Goal: Information Seeking & Learning: Check status

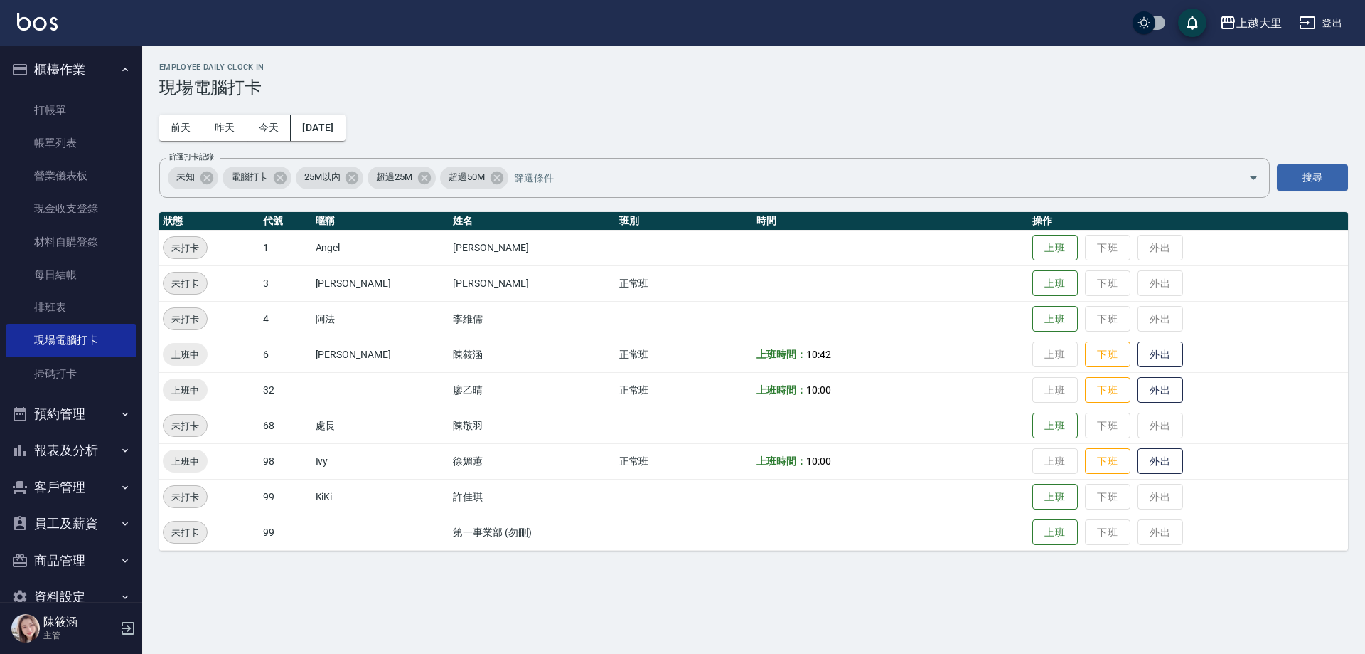
click at [68, 70] on button "櫃檯作業" at bounding box center [71, 69] width 131 height 37
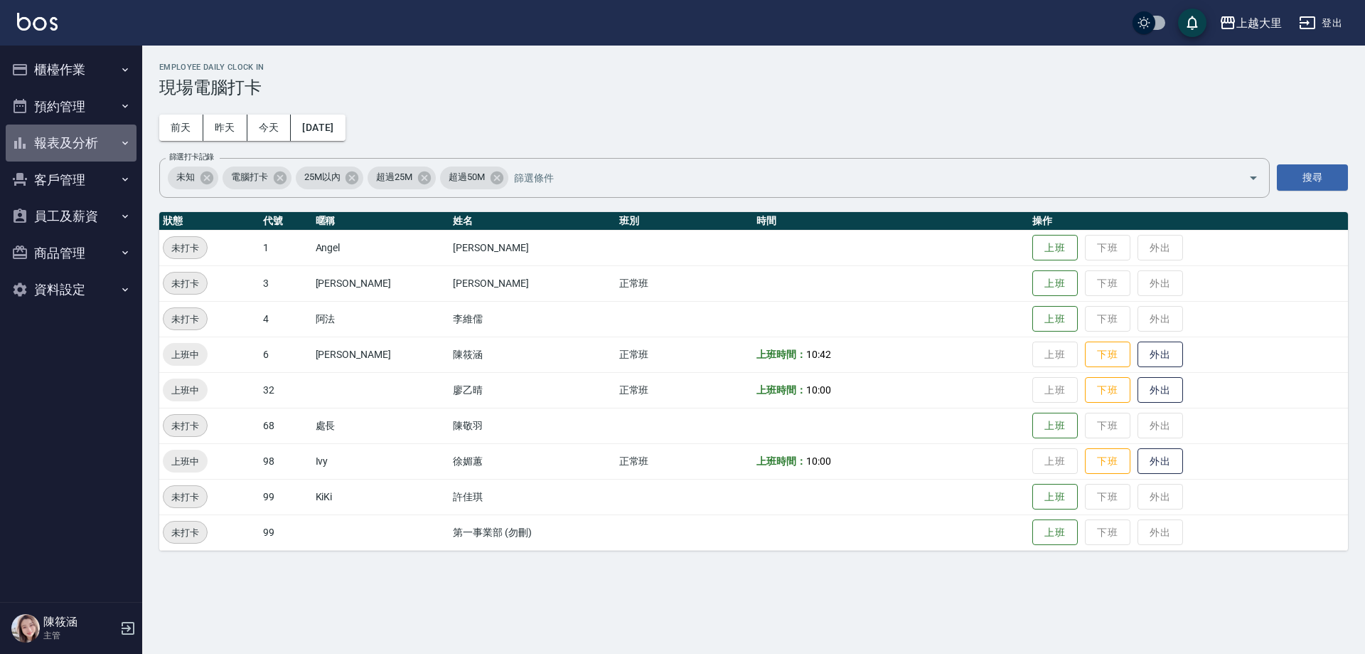
click at [71, 137] on button "報表及分析" at bounding box center [71, 142] width 131 height 37
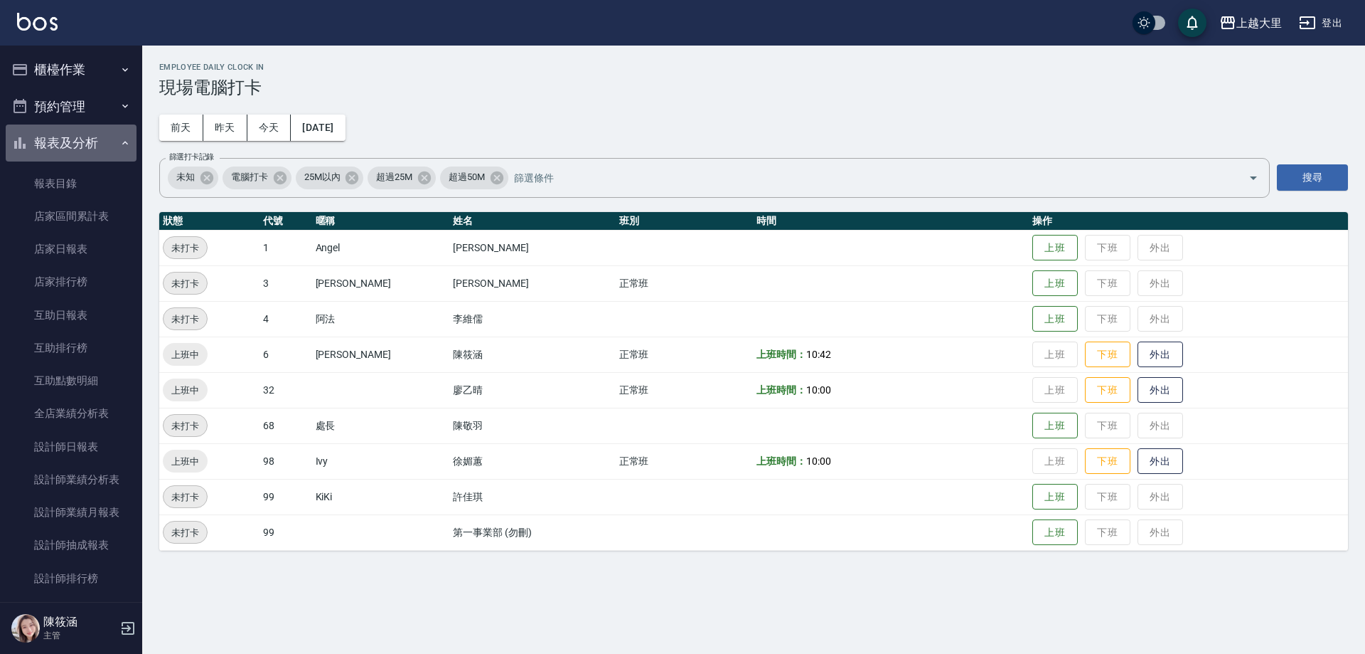
click at [71, 137] on button "報表及分析" at bounding box center [71, 142] width 131 height 37
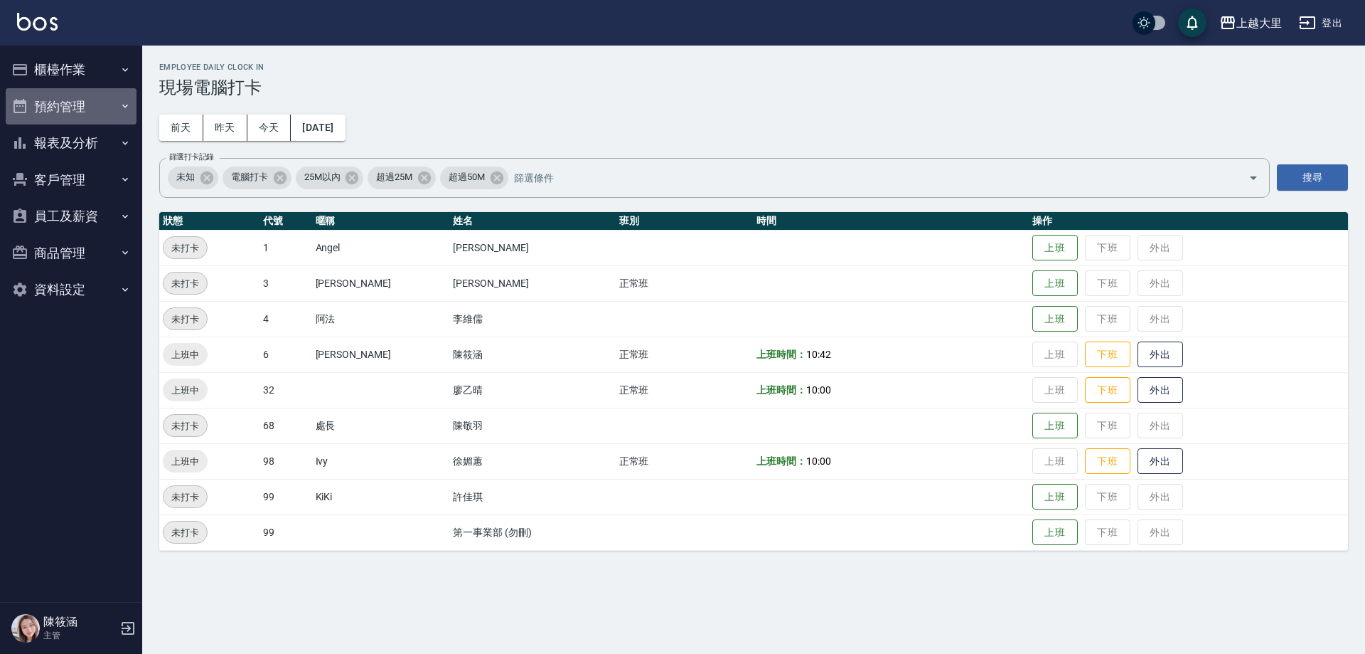
click at [66, 98] on button "預約管理" at bounding box center [71, 106] width 131 height 37
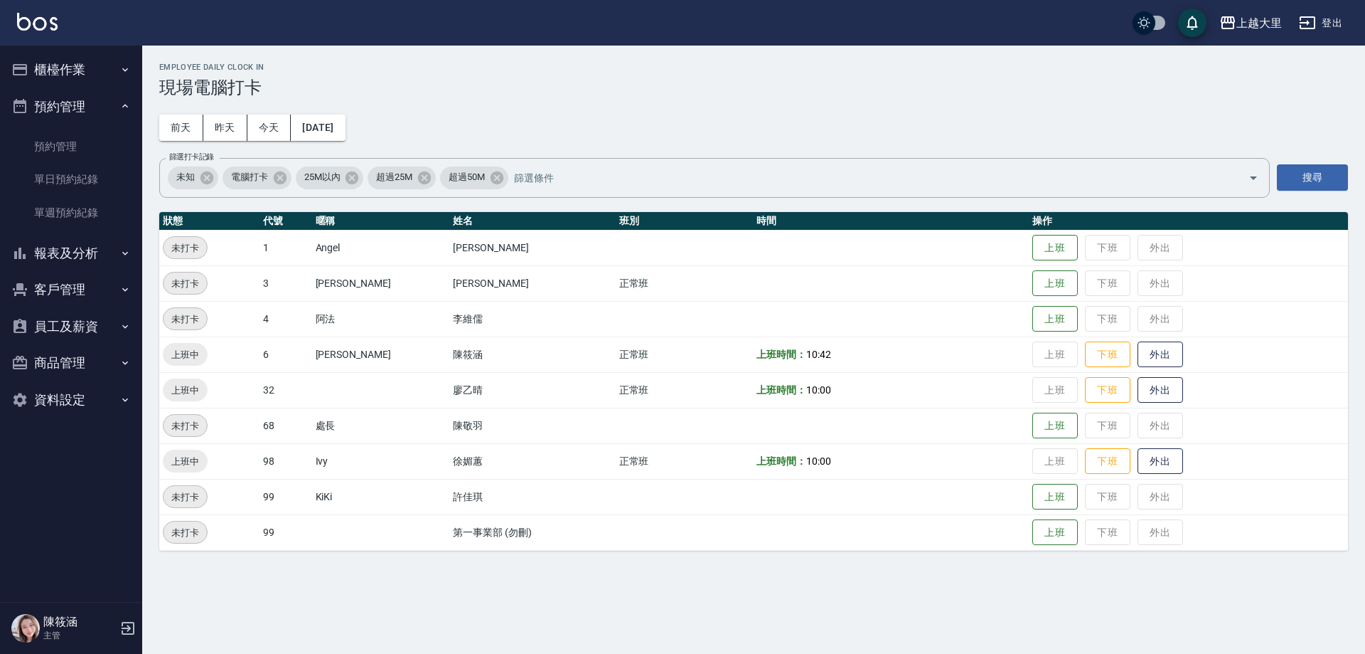
click at [66, 98] on button "預約管理" at bounding box center [71, 106] width 131 height 37
click at [92, 140] on button "報表及分析" at bounding box center [71, 142] width 131 height 37
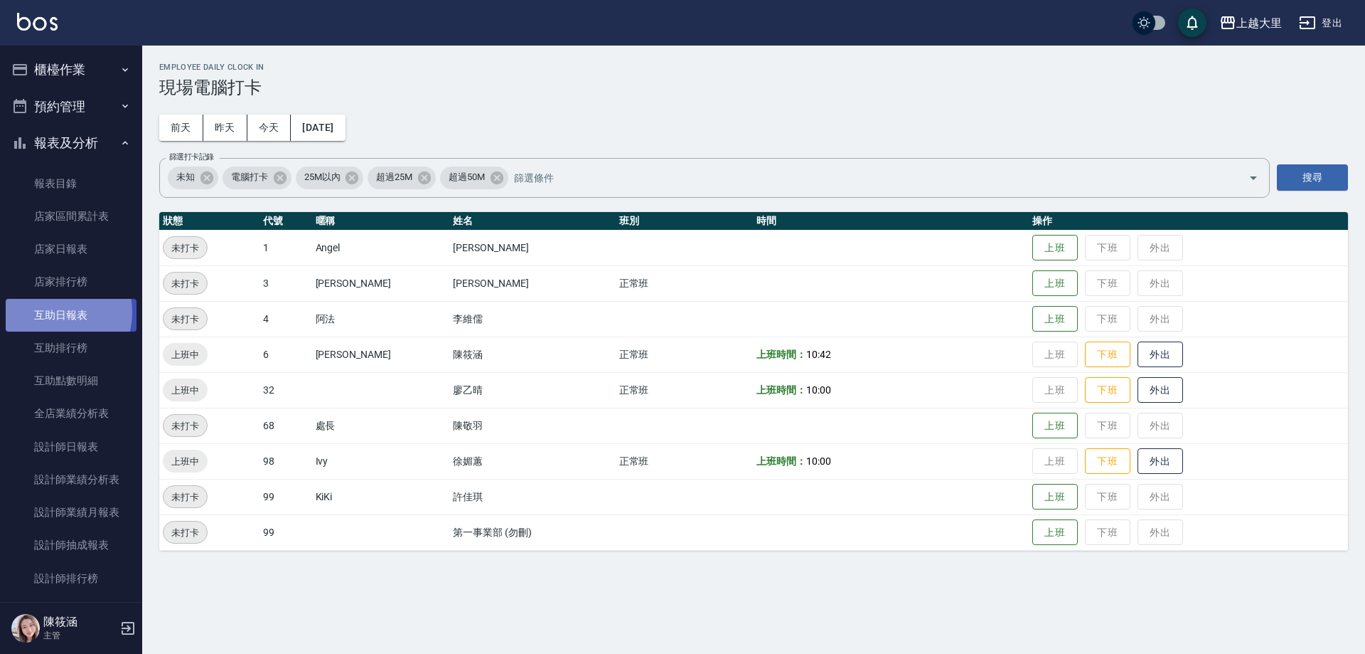
click at [50, 311] on link "互助日報表" at bounding box center [71, 315] width 131 height 33
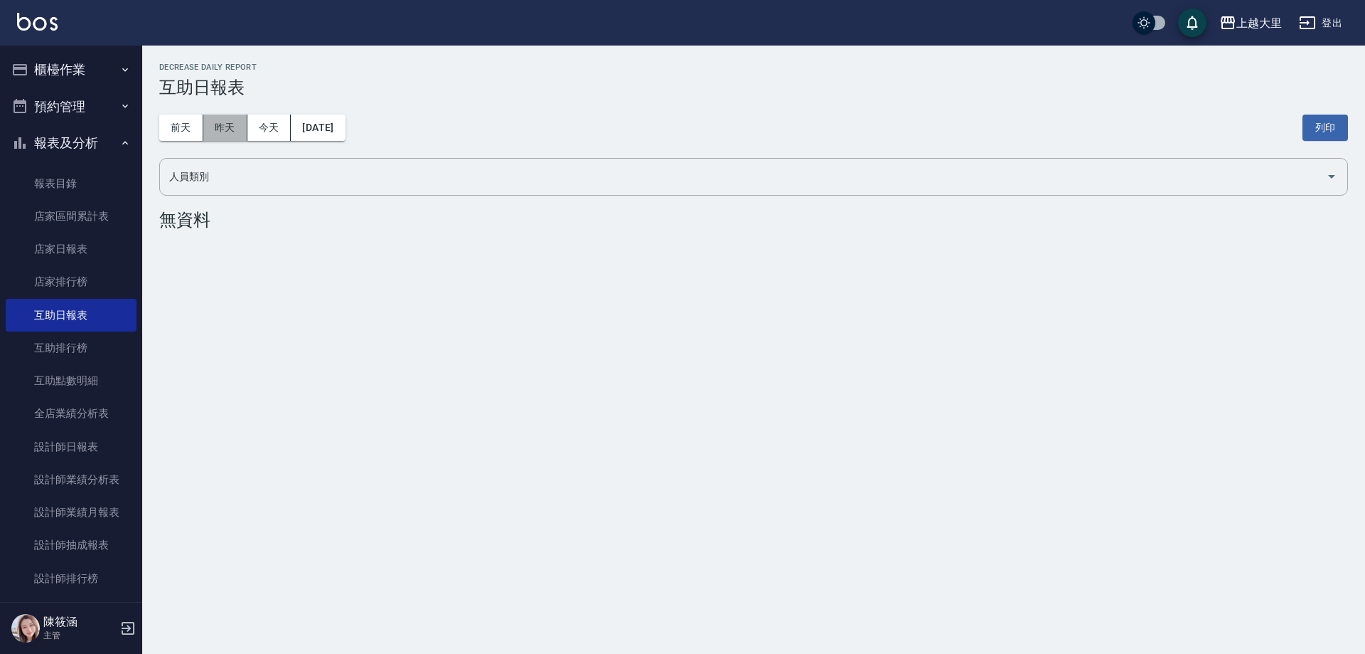
click at [215, 127] on button "昨天" at bounding box center [225, 128] width 44 height 26
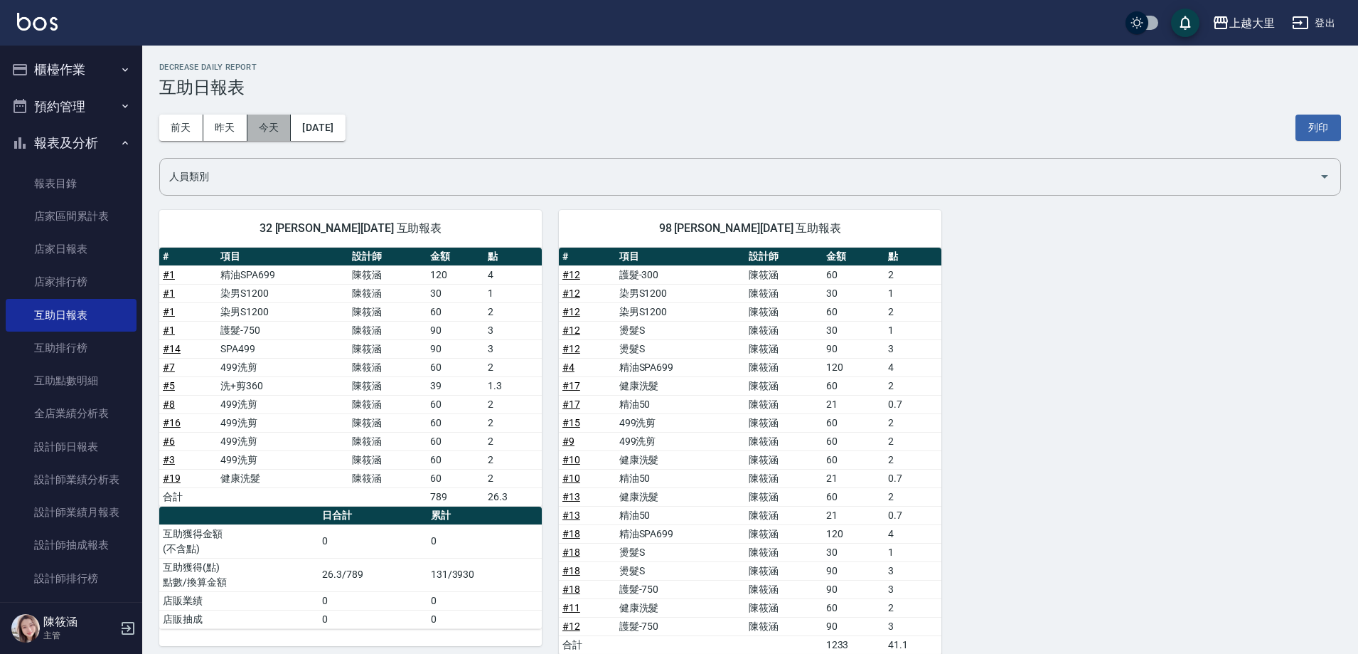
click at [275, 129] on button "今天" at bounding box center [269, 128] width 44 height 26
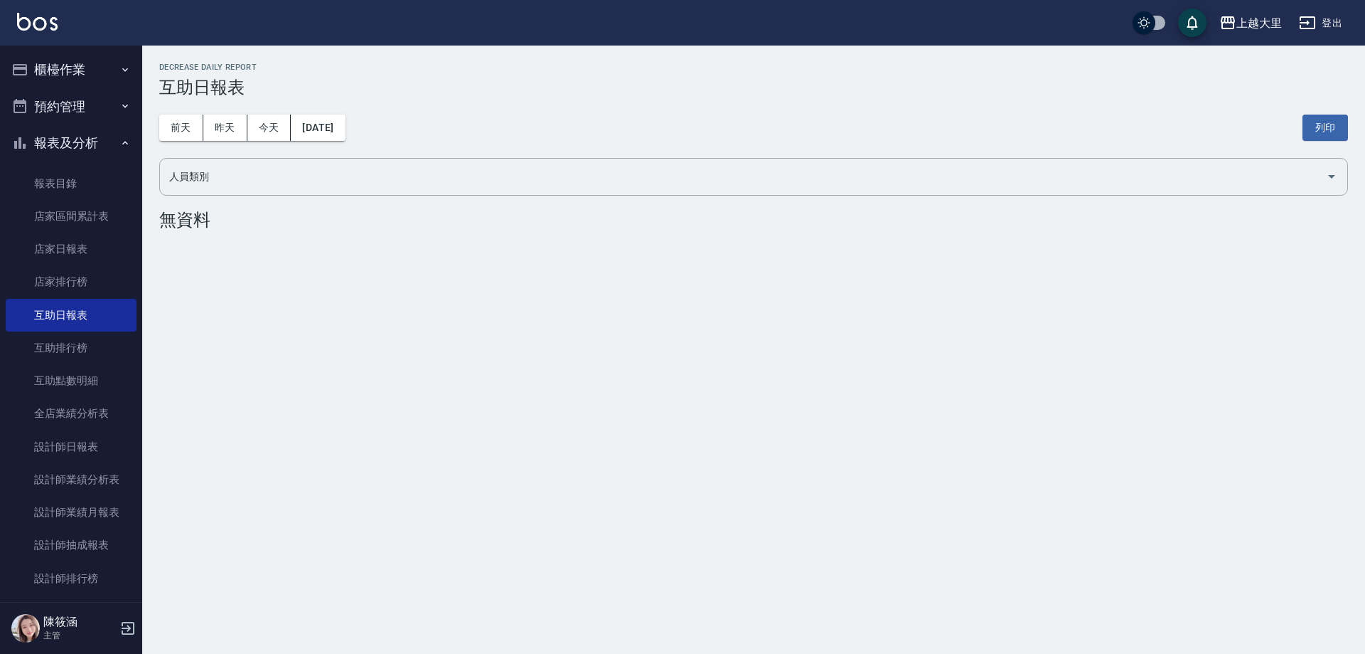
click at [71, 142] on button "報表及分析" at bounding box center [71, 142] width 131 height 37
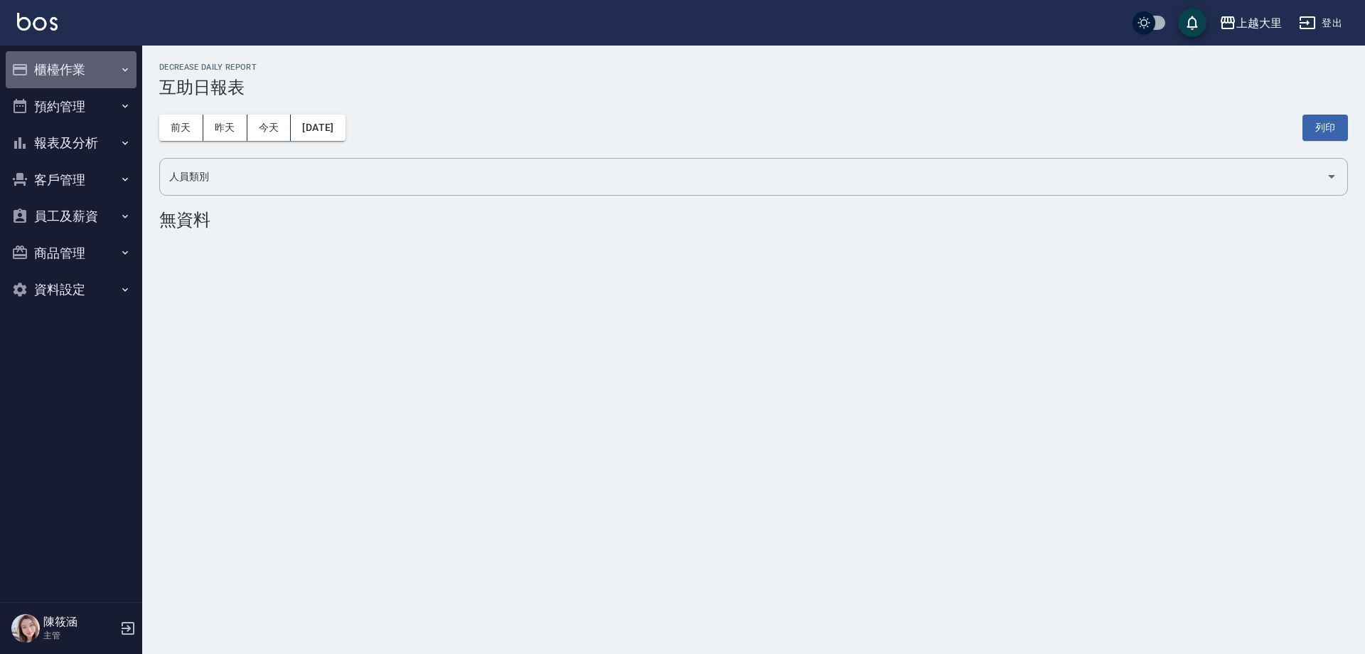
click at [77, 69] on button "櫃檯作業" at bounding box center [71, 69] width 131 height 37
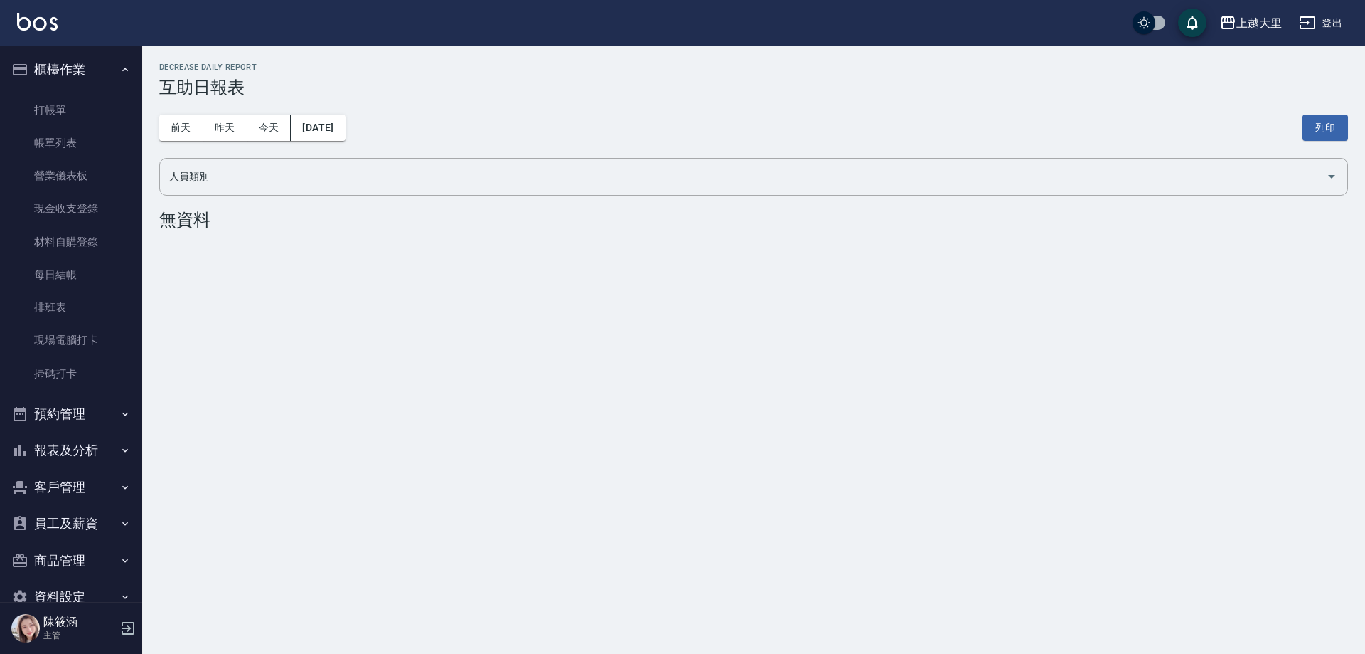
click at [70, 63] on button "櫃檯作業" at bounding box center [71, 69] width 131 height 37
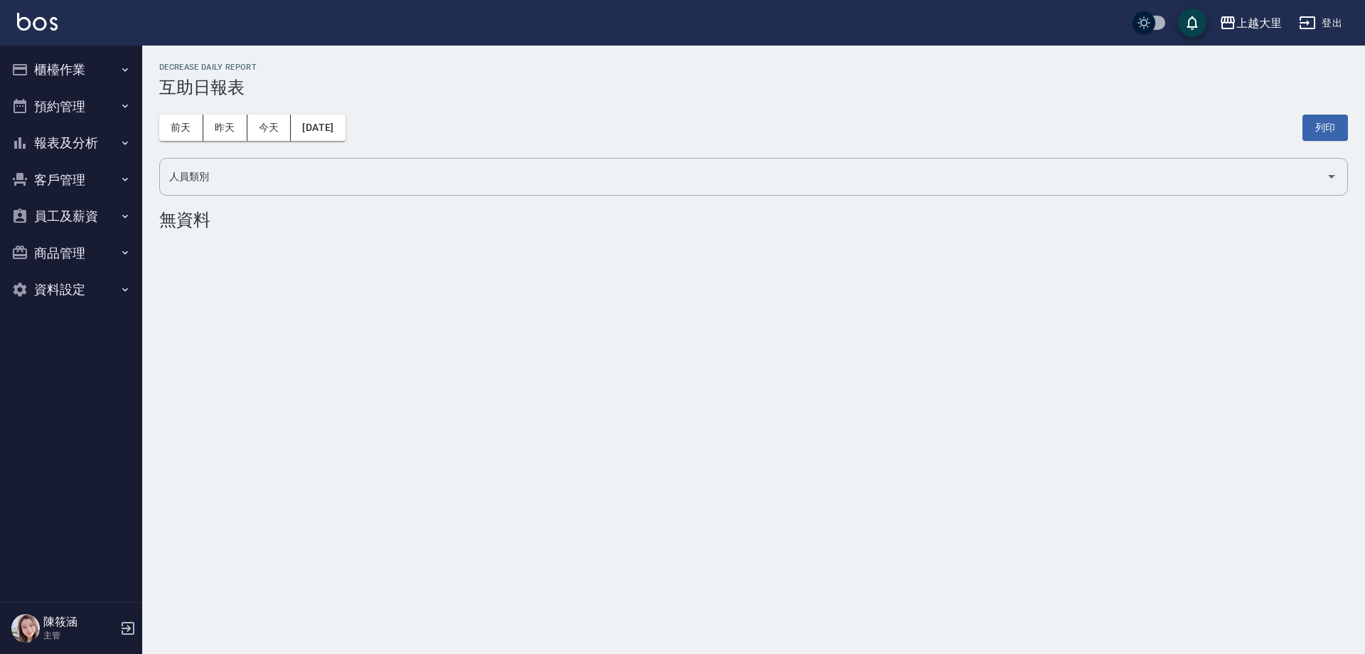
click at [54, 215] on button "員工及薪資" at bounding box center [71, 216] width 131 height 37
click at [80, 279] on link "全店打卡記錄" at bounding box center [71, 289] width 131 height 33
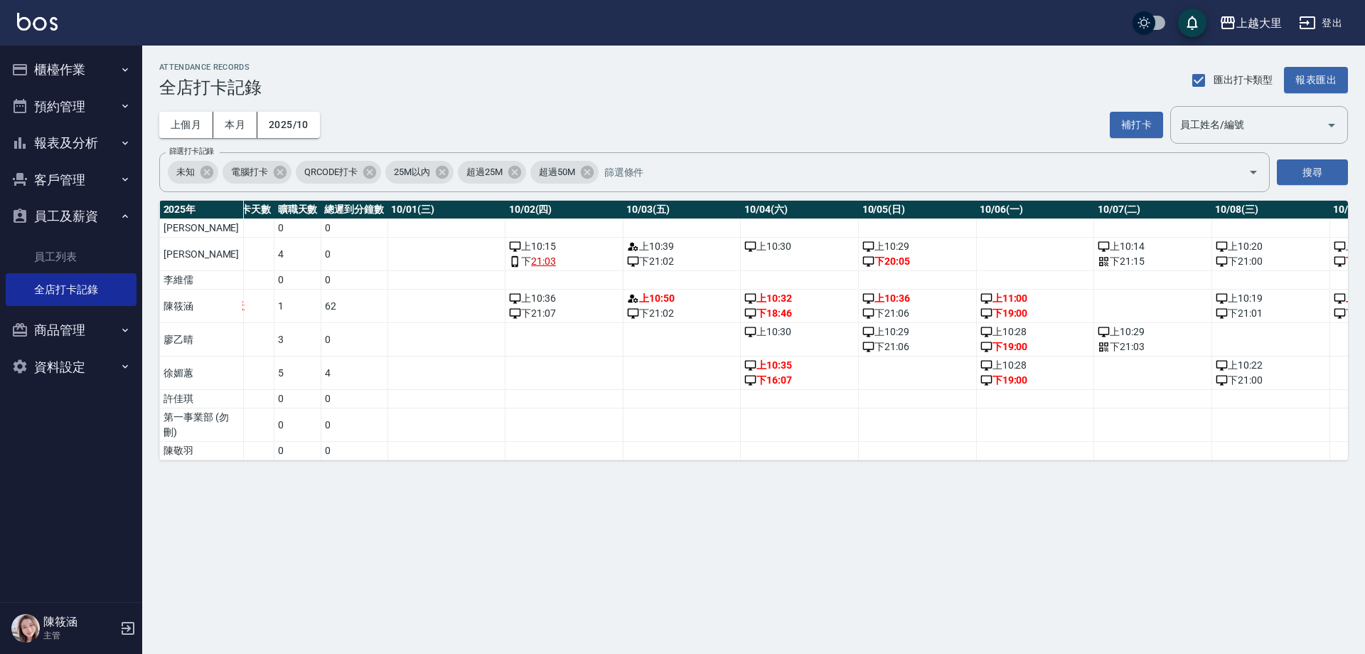
scroll to position [0, 30]
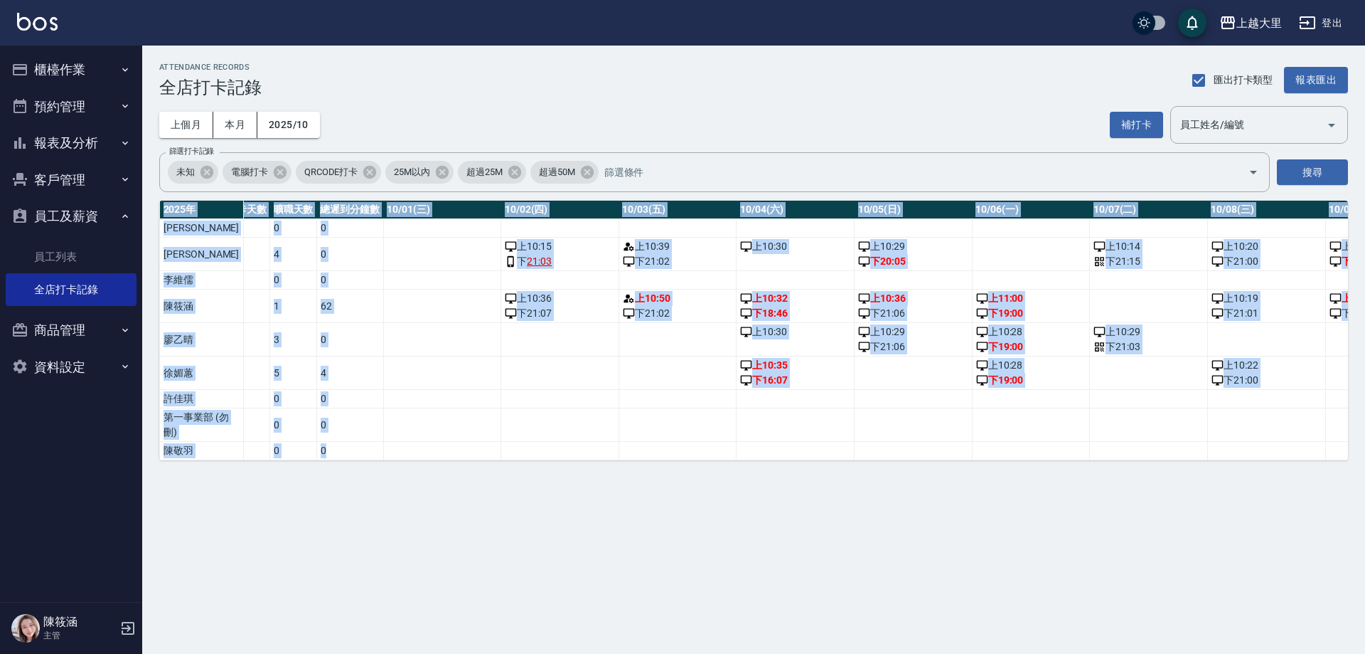
drag, startPoint x: 365, startPoint y: 474, endPoint x: 554, endPoint y: 592, distance: 222.6
click at [554, 592] on div "ATTENDANCE RECORDS 全店打卡記錄 匯出打卡類型 報表匯出 上個月 本月 2025/10 補打卡 員工姓名/編號 員工姓名/編號 篩選打卡記錄…" at bounding box center [682, 327] width 1365 height 654
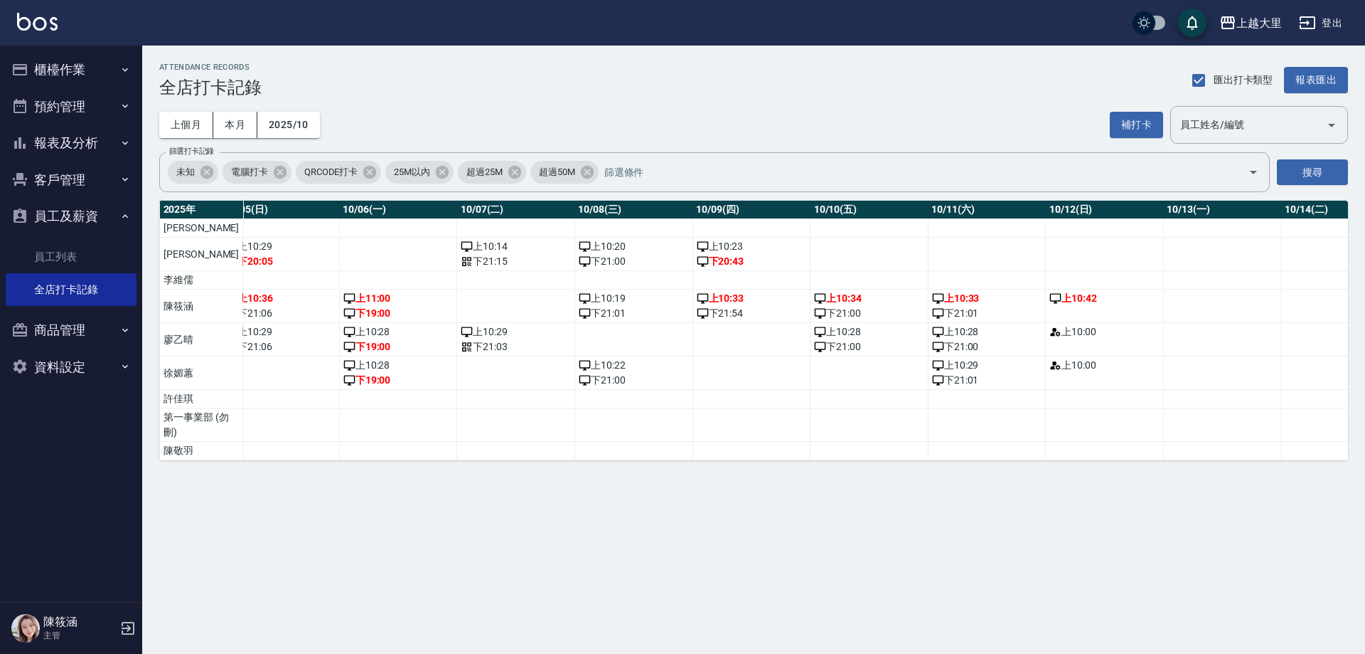
scroll to position [0, 0]
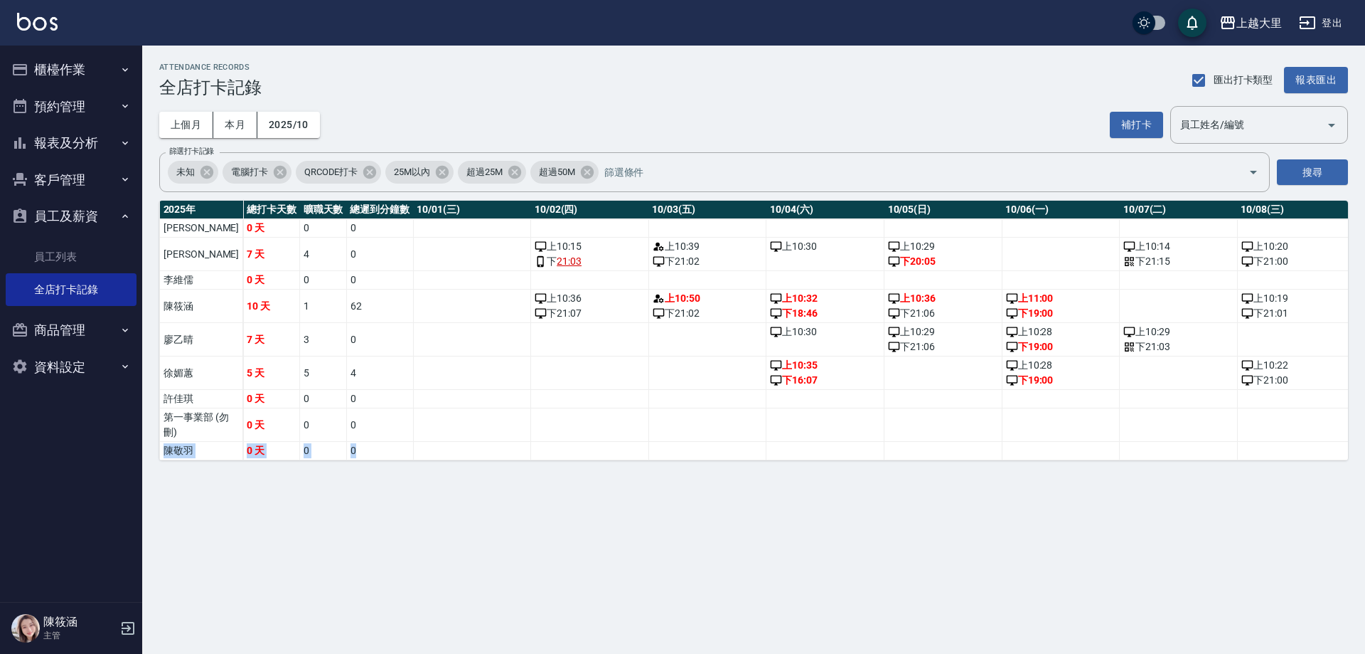
drag, startPoint x: 501, startPoint y: 459, endPoint x: 523, endPoint y: 456, distance: 21.6
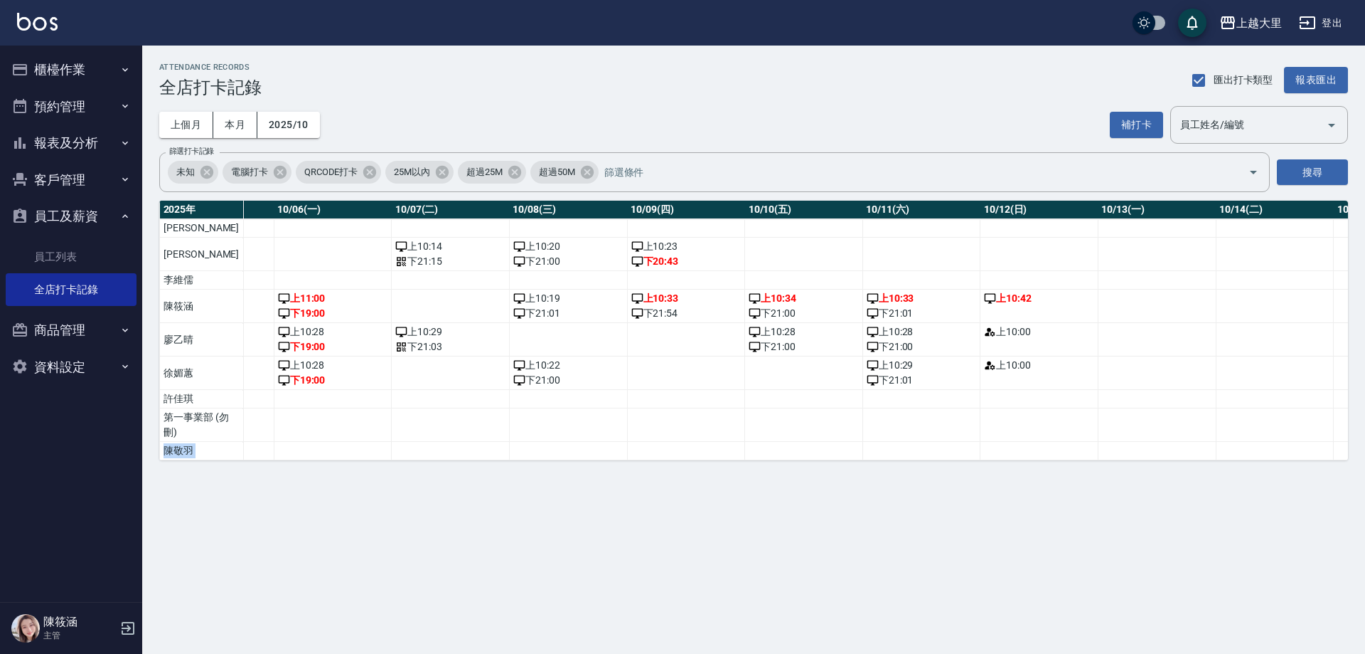
scroll to position [0, 964]
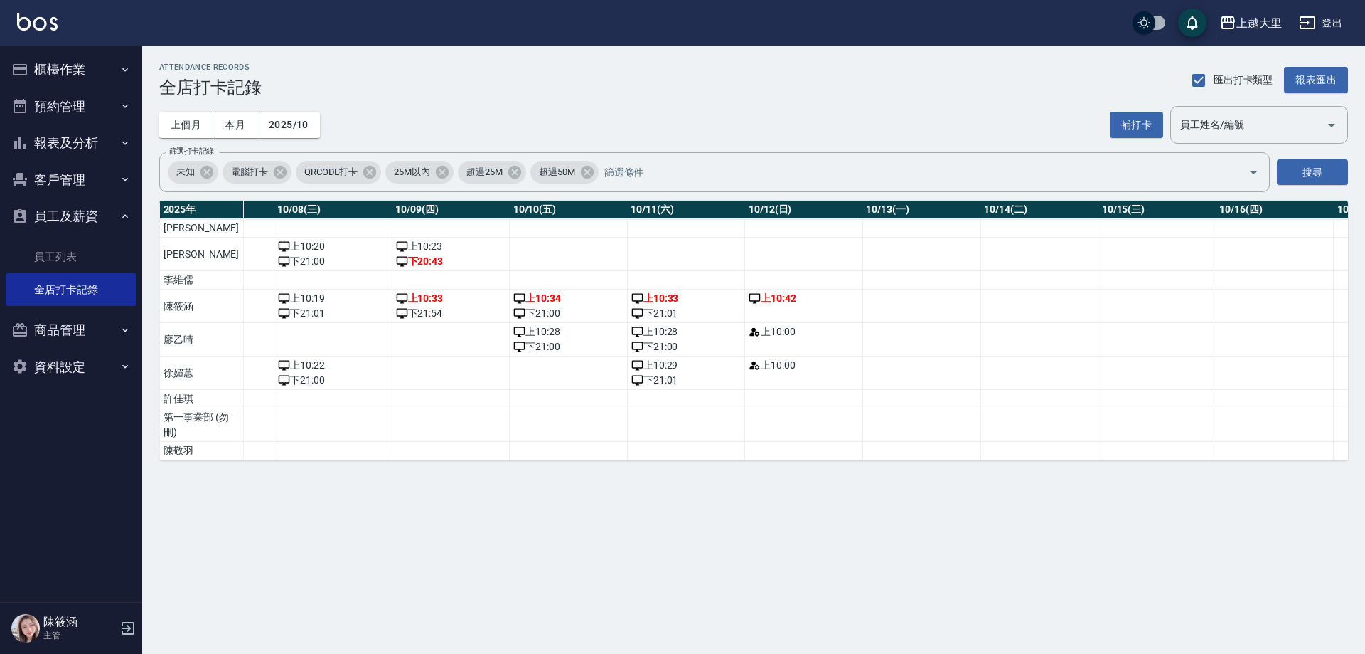
click at [560, 611] on div "ATTENDANCE RECORDS 全店打卡記錄 匯出打卡類型 報表匯出 上個月 本月 2025/10 補打卡 員工姓名/編號 員工姓名/編號 篩選打卡記錄…" at bounding box center [682, 327] width 1365 height 654
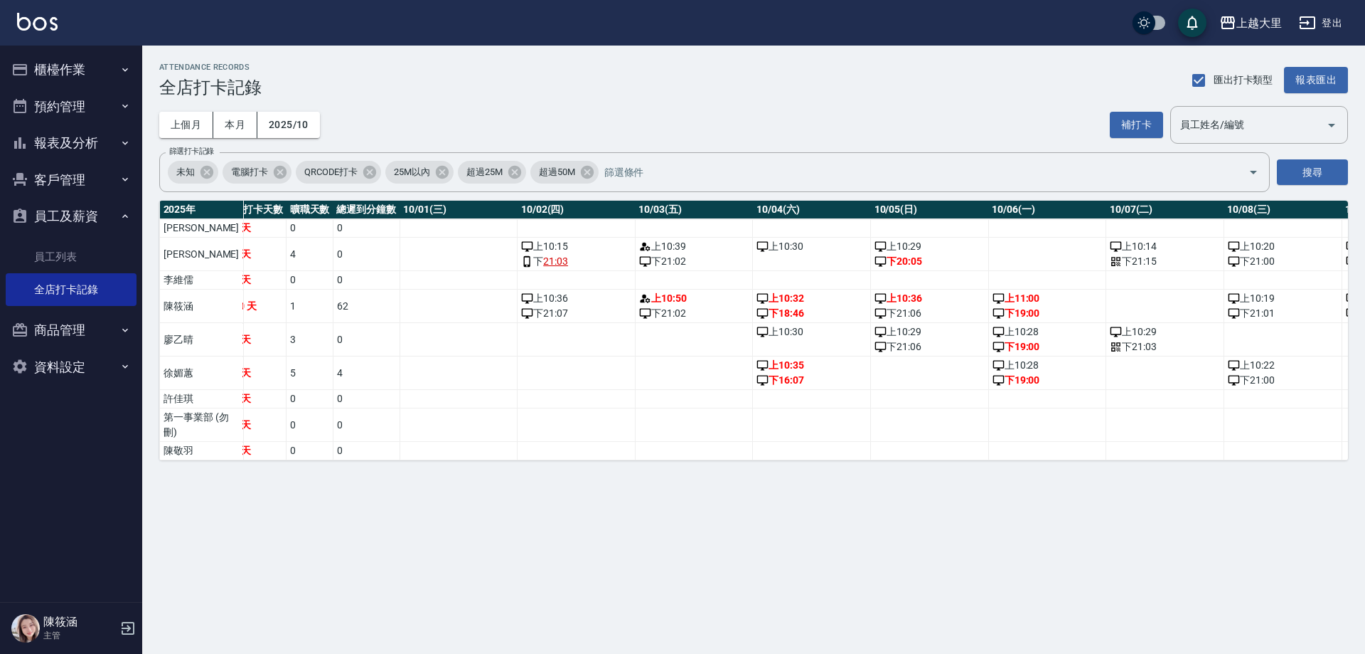
scroll to position [0, 0]
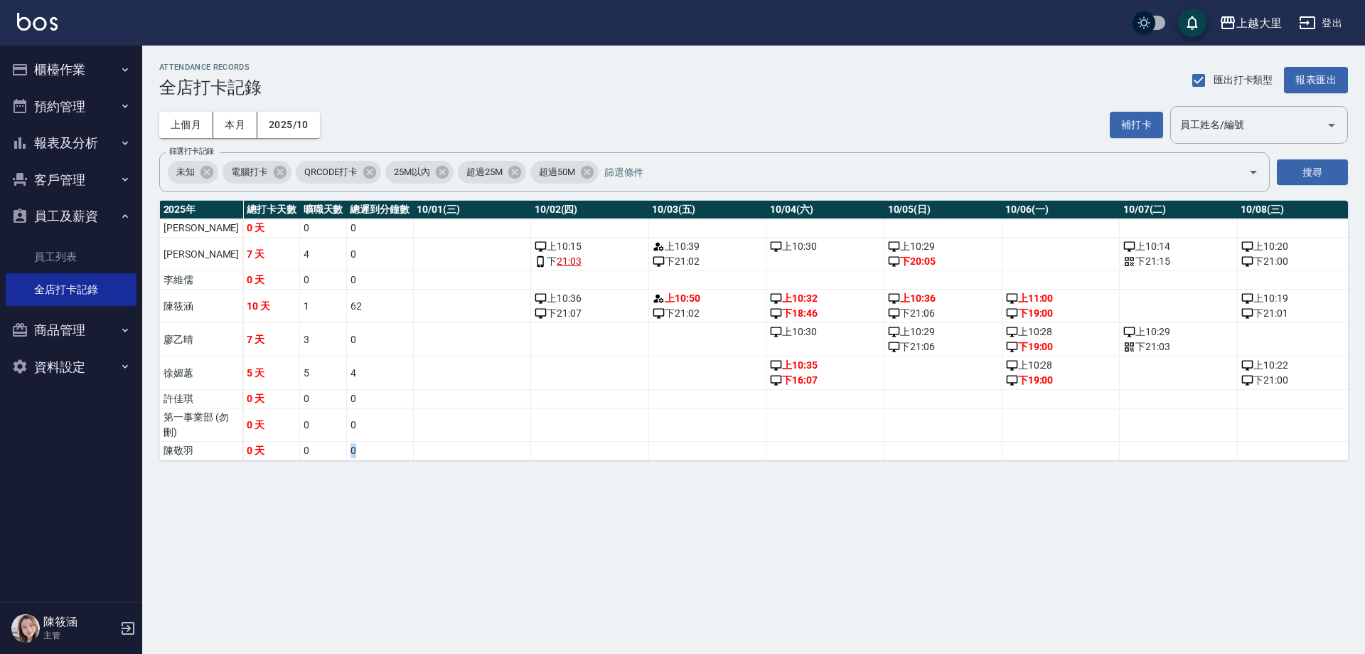
drag, startPoint x: 265, startPoint y: 472, endPoint x: 452, endPoint y: 467, distance: 186.4
click at [459, 517] on div "ATTENDANCE RECORDS 全店打卡記錄 匯出打卡類型 報表匯出 上個月 本月 2025/10 補打卡 員工姓名/編號 員工姓名/編號 篩選打卡記錄…" at bounding box center [682, 327] width 1365 height 654
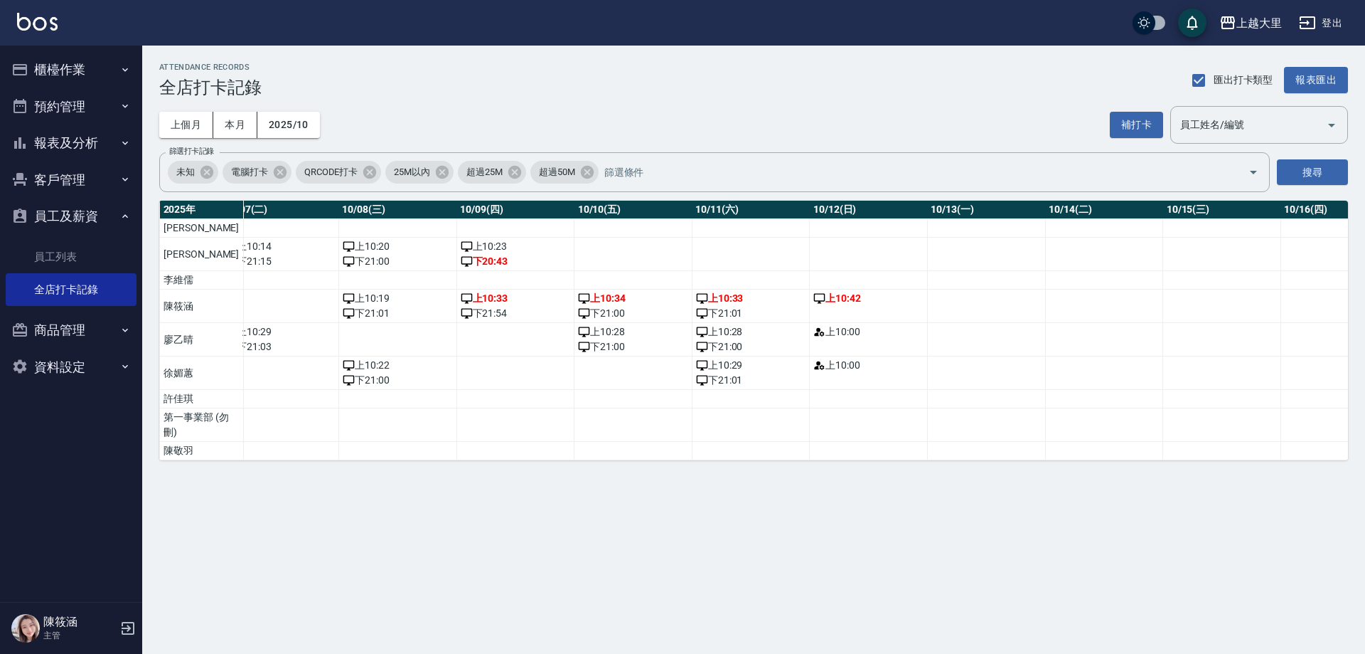
scroll to position [0, 910]
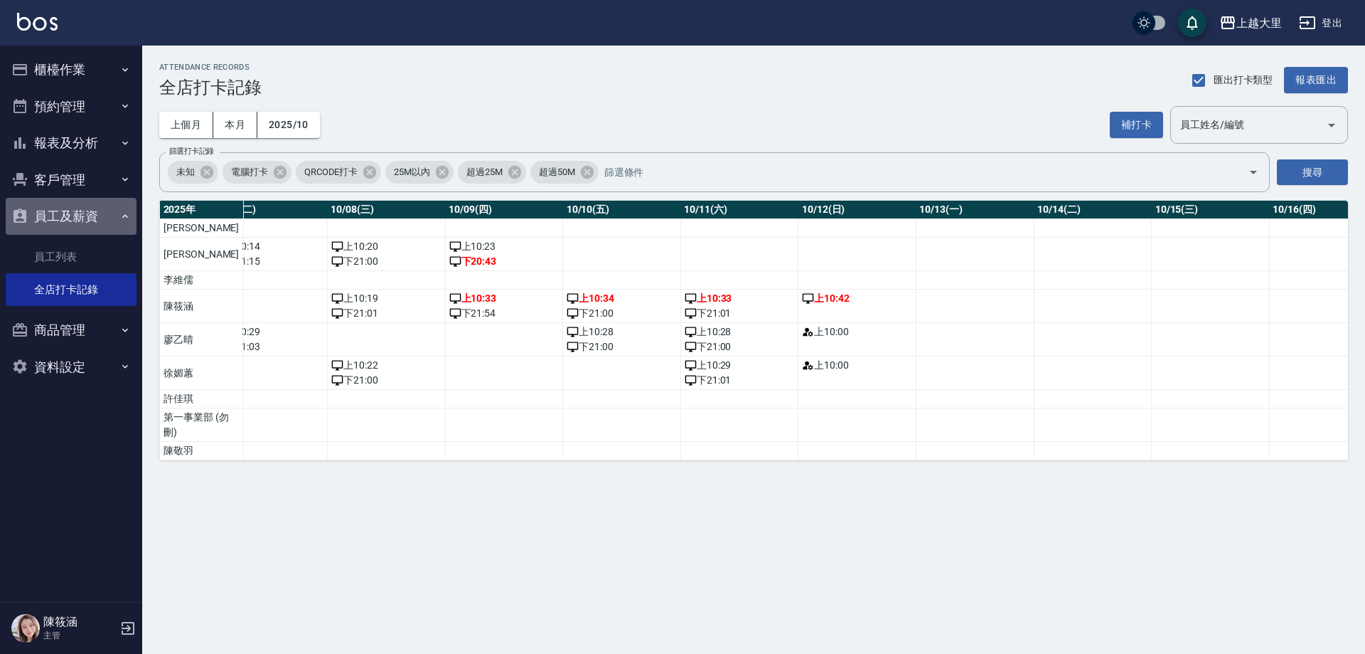
click at [48, 212] on button "員工及薪資" at bounding box center [71, 216] width 131 height 37
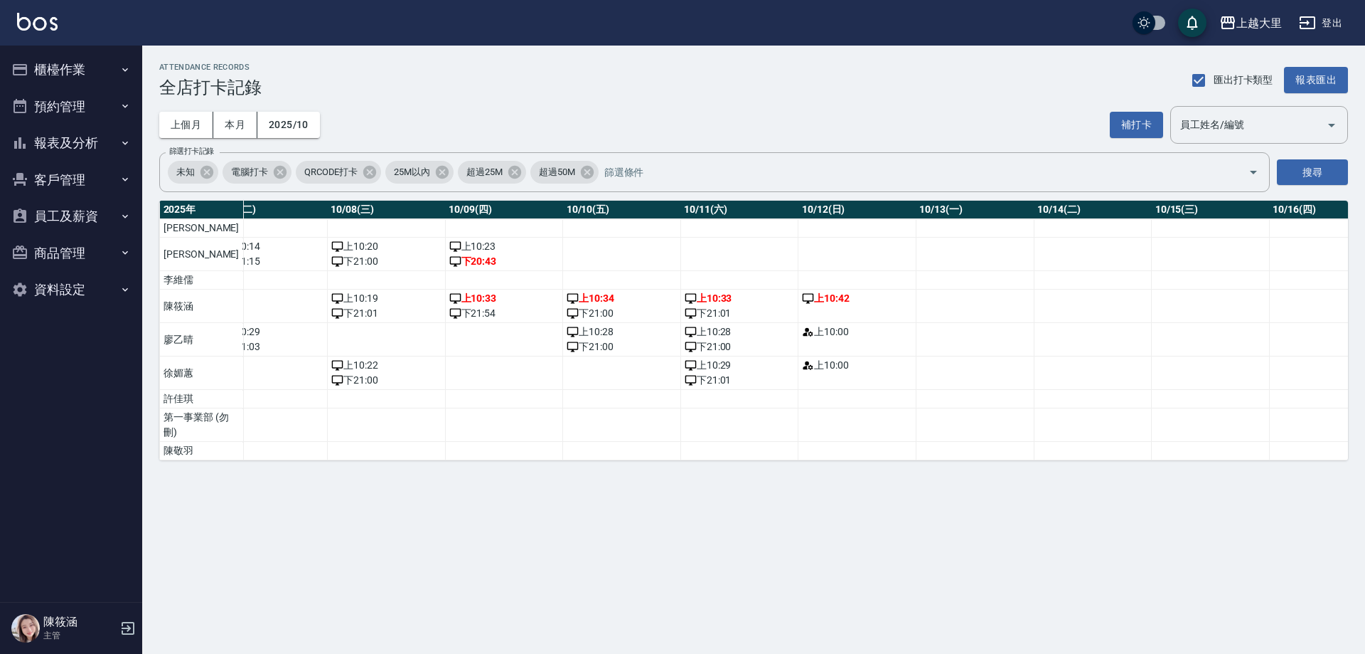
click at [124, 68] on icon "button" at bounding box center [124, 69] width 11 height 11
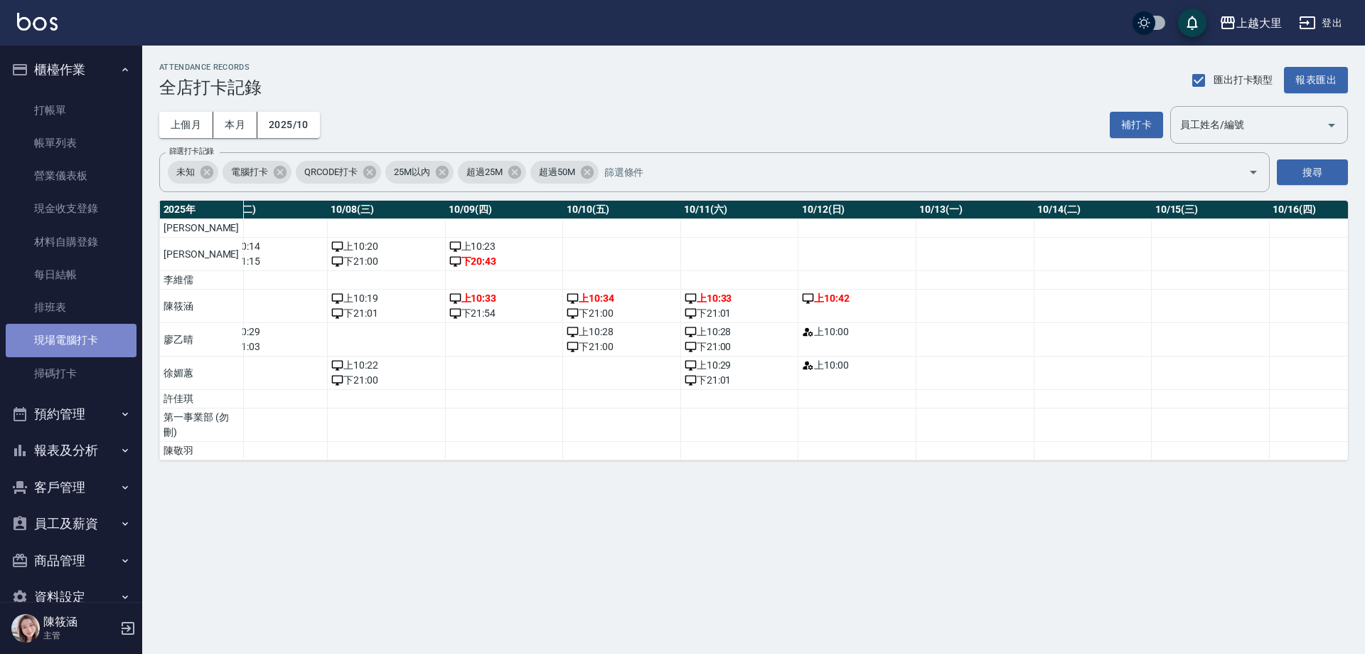
click at [85, 339] on link "現場電腦打卡" at bounding box center [71, 340] width 131 height 33
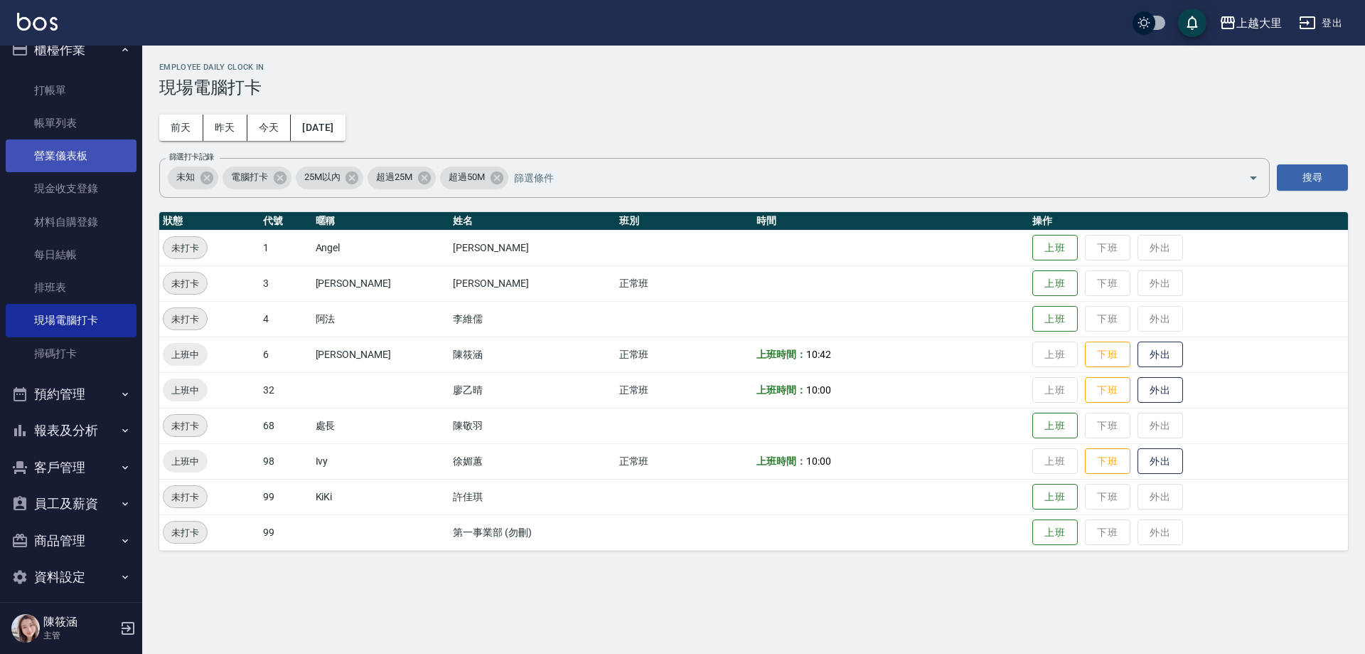
scroll to position [31, 0]
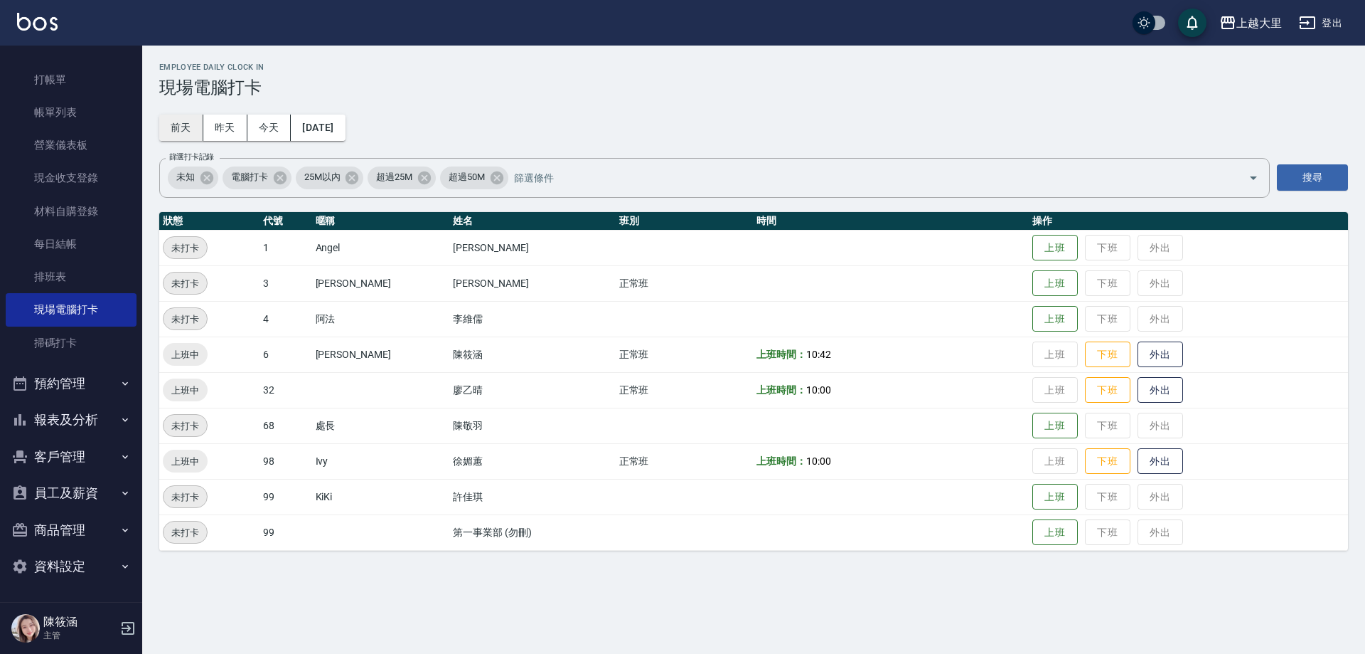
click at [198, 127] on button "前天" at bounding box center [181, 128] width 44 height 26
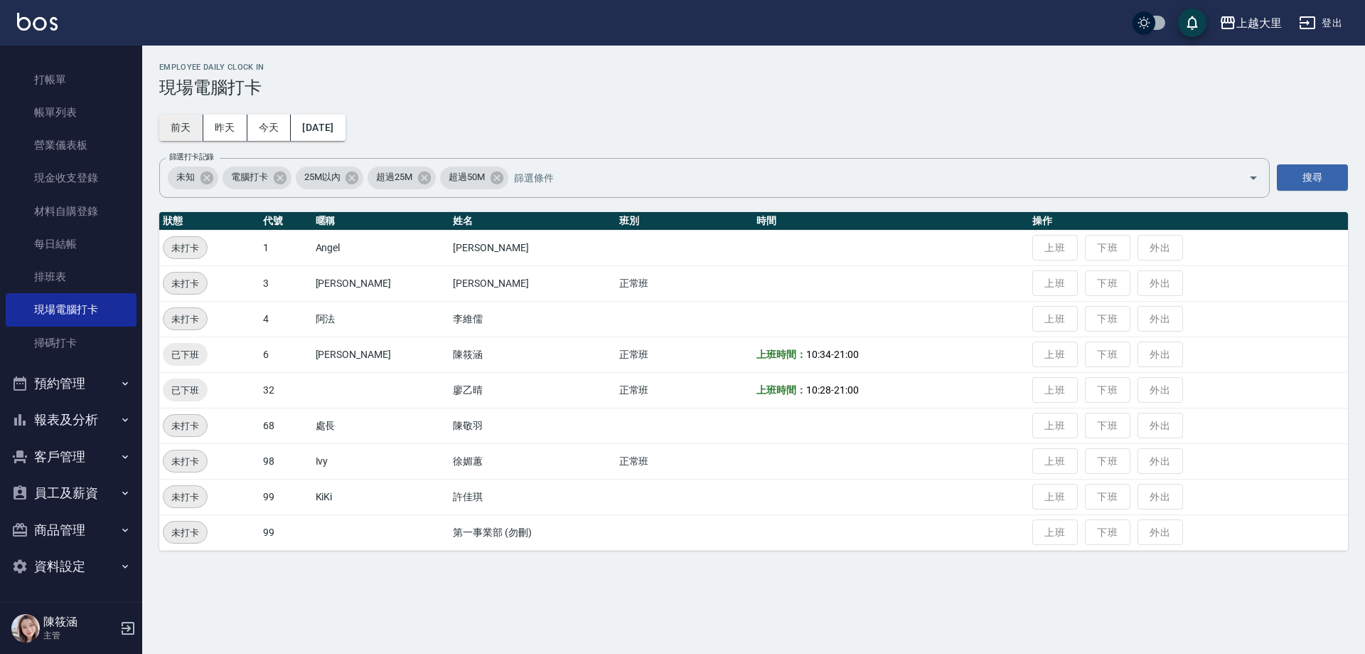
click at [183, 122] on button "前天" at bounding box center [181, 128] width 44 height 26
click at [234, 134] on button "昨天" at bounding box center [225, 128] width 44 height 26
click at [334, 124] on button "[DATE]" at bounding box center [318, 128] width 54 height 26
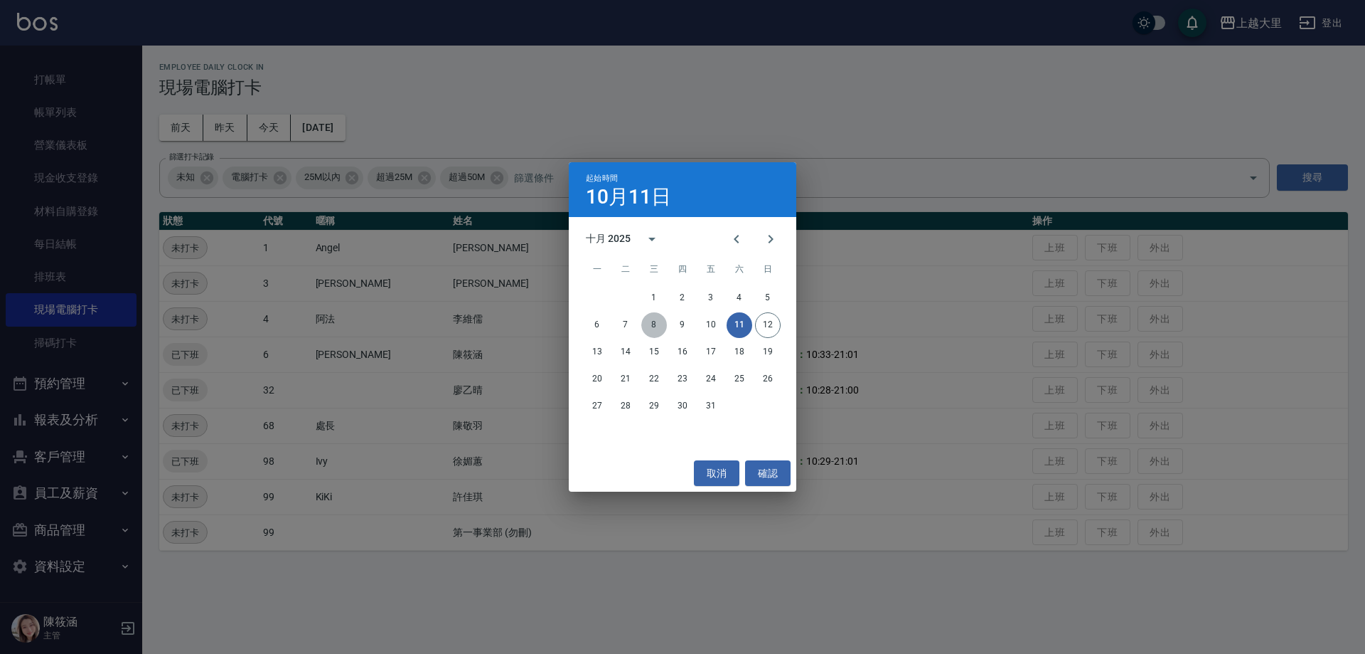
click at [654, 318] on button "8" at bounding box center [654, 325] width 26 height 26
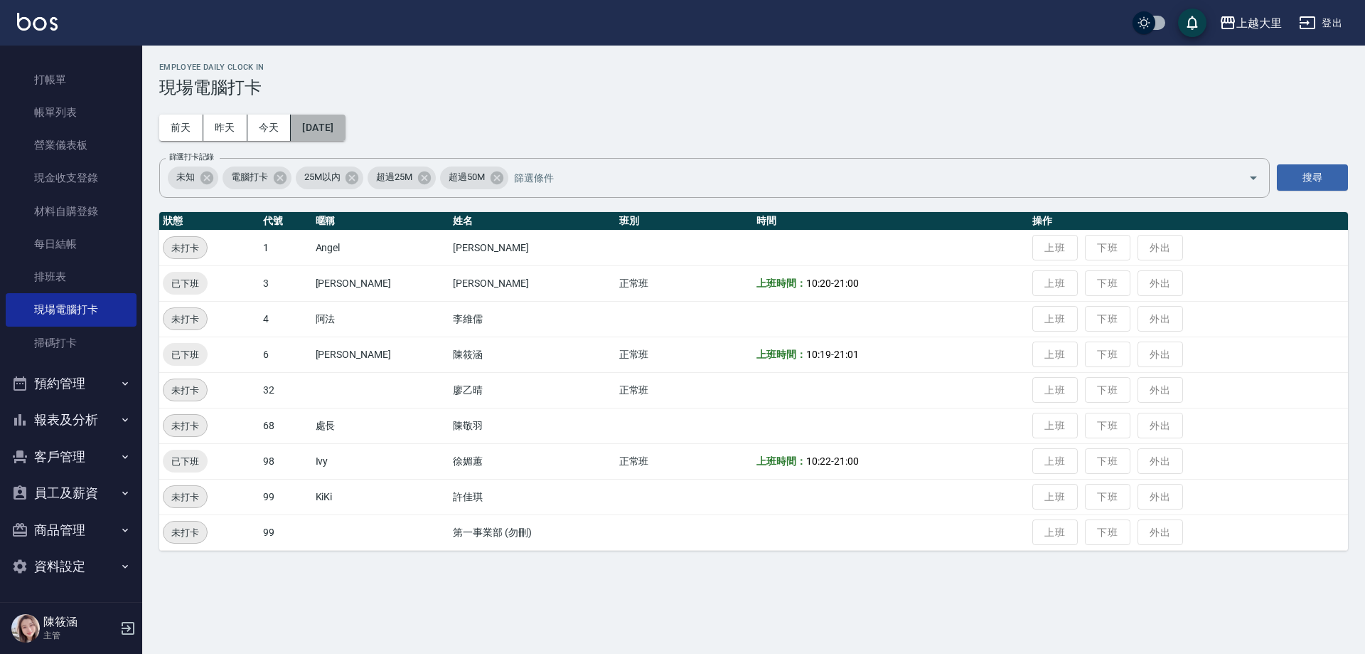
click at [312, 128] on button "[DATE]" at bounding box center [318, 128] width 54 height 26
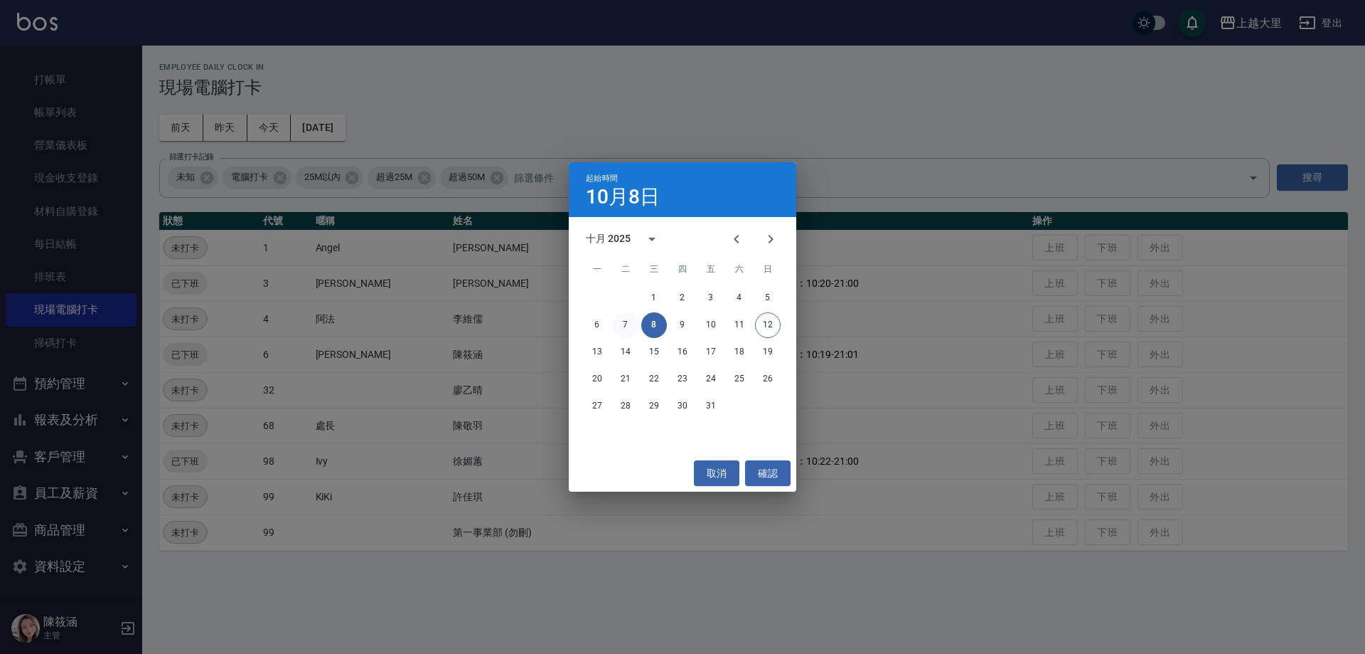
click at [627, 326] on button "7" at bounding box center [626, 325] width 26 height 26
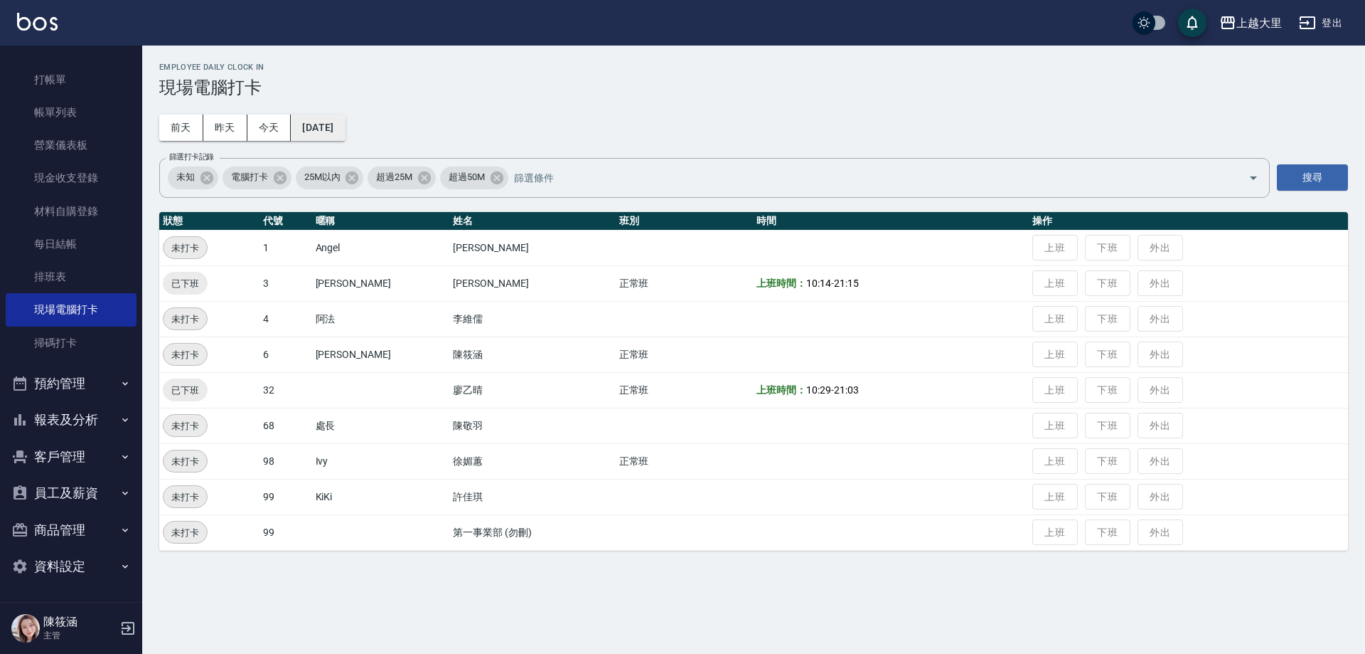
click at [326, 138] on button "[DATE]" at bounding box center [318, 128] width 54 height 26
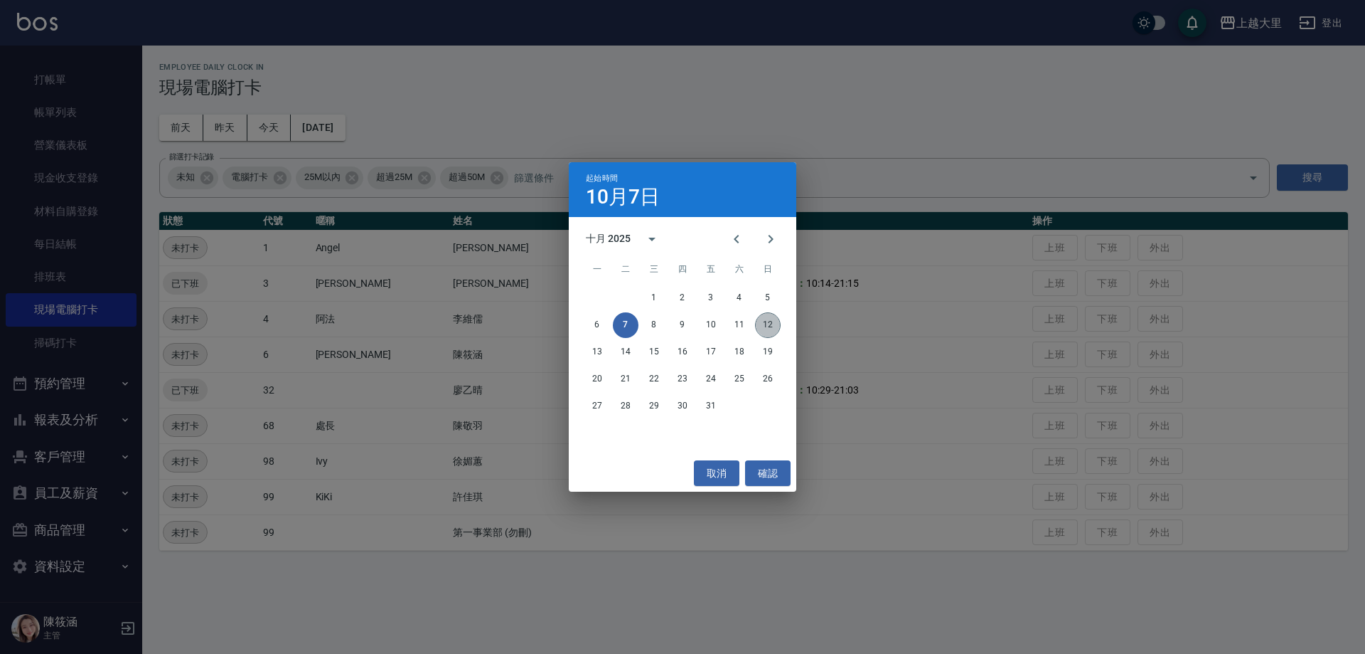
click at [762, 319] on button "12" at bounding box center [768, 325] width 26 height 26
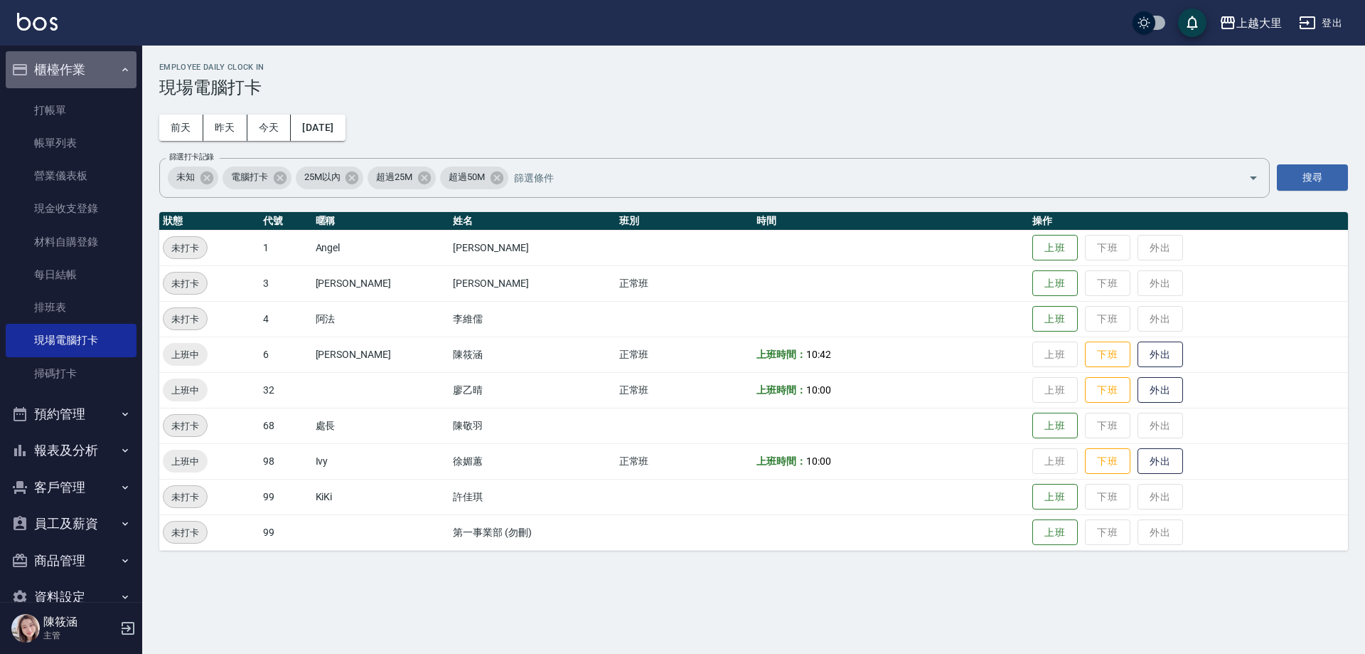
click at [120, 73] on icon "button" at bounding box center [124, 69] width 11 height 11
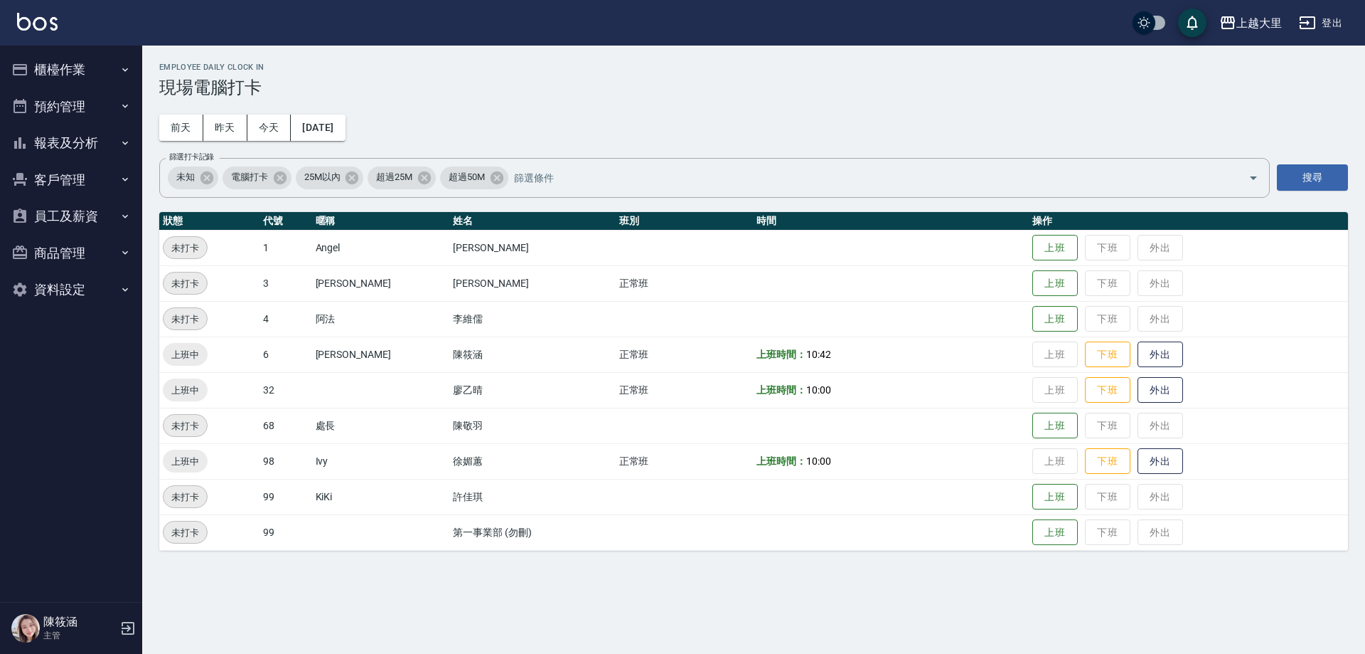
click at [69, 277] on button "資料設定" at bounding box center [71, 289] width 131 height 37
